Goal: Transaction & Acquisition: Purchase product/service

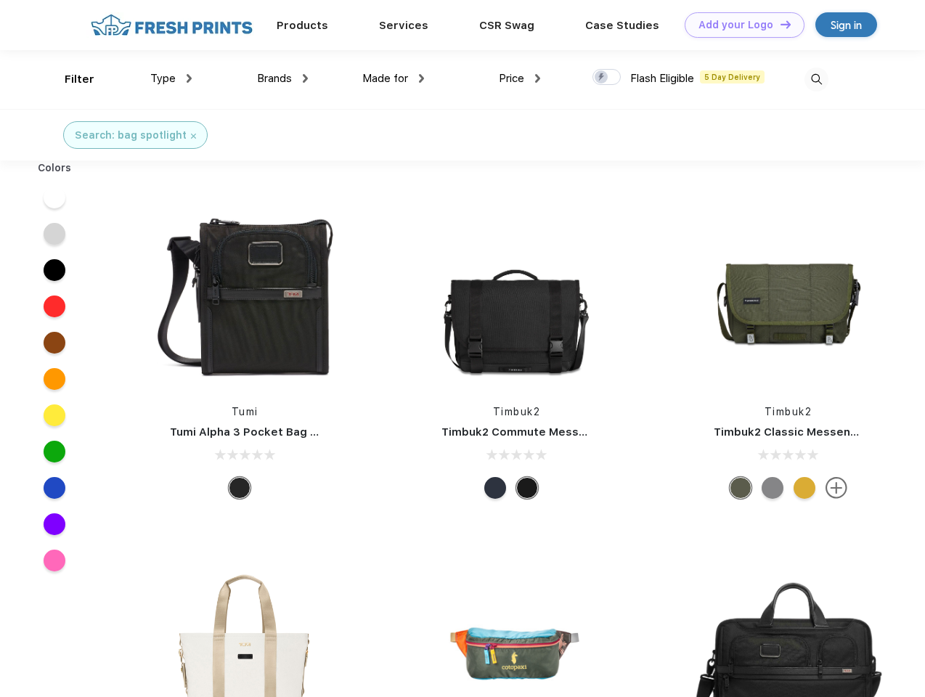
scroll to position [1, 0]
click at [739, 25] on link "Add your Logo Design Tool" at bounding box center [744, 24] width 120 height 25
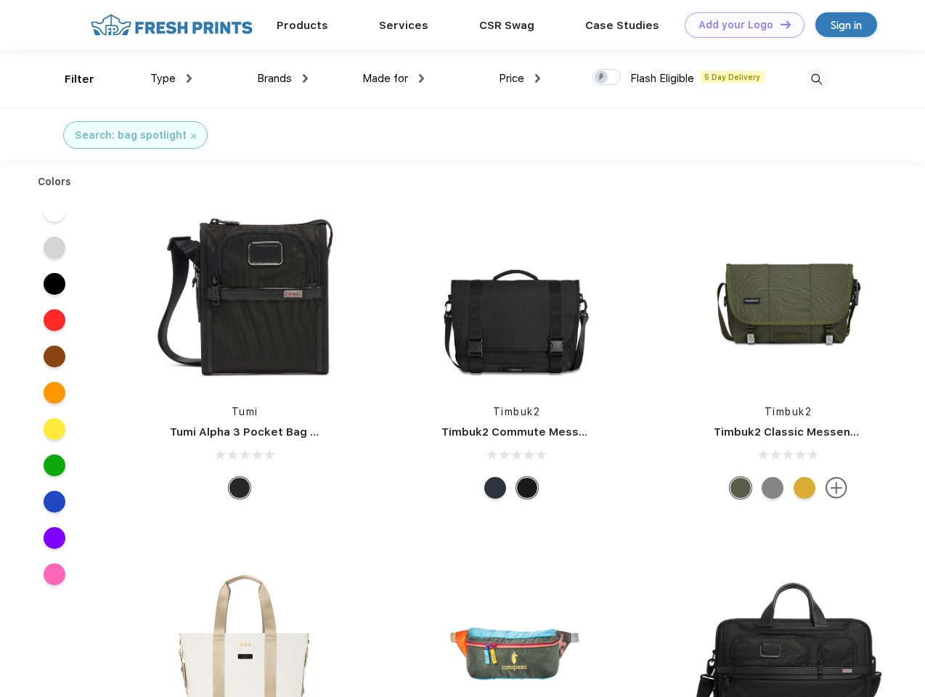
click at [0, 0] on div "Design Tool" at bounding box center [0, 0] width 0 height 0
click at [779, 24] on link "Add your Logo Design Tool" at bounding box center [744, 24] width 120 height 25
click at [70, 79] on div "Filter" at bounding box center [80, 79] width 30 height 17
click at [171, 78] on span "Type" at bounding box center [162, 78] width 25 height 13
click at [282, 78] on span "Brands" at bounding box center [274, 78] width 35 height 13
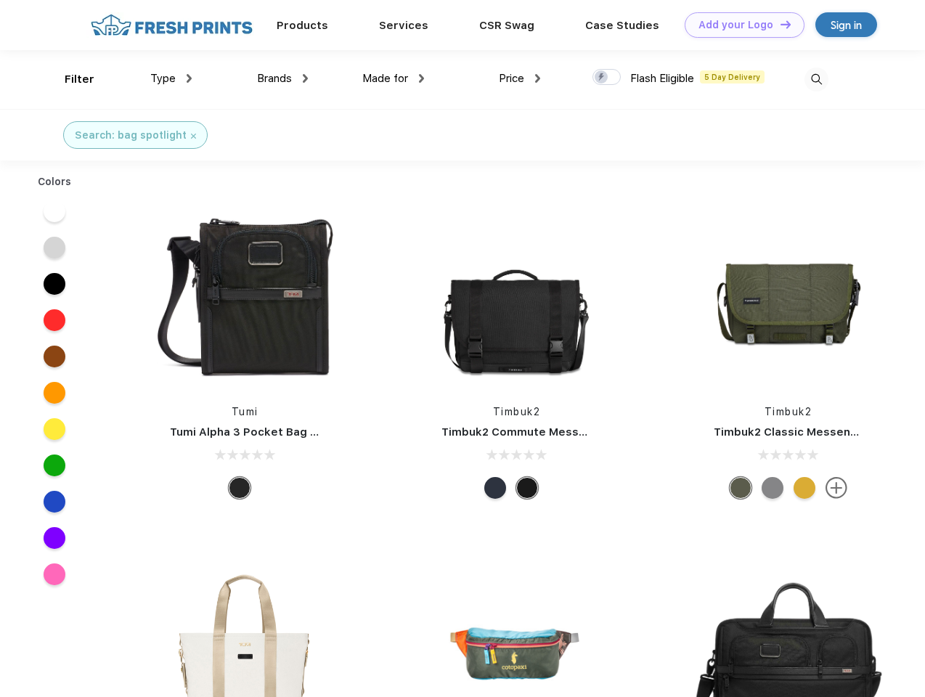
click at [393, 78] on span "Made for" at bounding box center [385, 78] width 46 height 13
click at [520, 78] on span "Price" at bounding box center [511, 78] width 25 height 13
click at [607, 78] on div at bounding box center [606, 77] width 28 height 16
click at [602, 78] on input "checkbox" at bounding box center [596, 72] width 9 height 9
click at [816, 79] on img at bounding box center [816, 80] width 24 height 24
